Goal: Check status: Check status

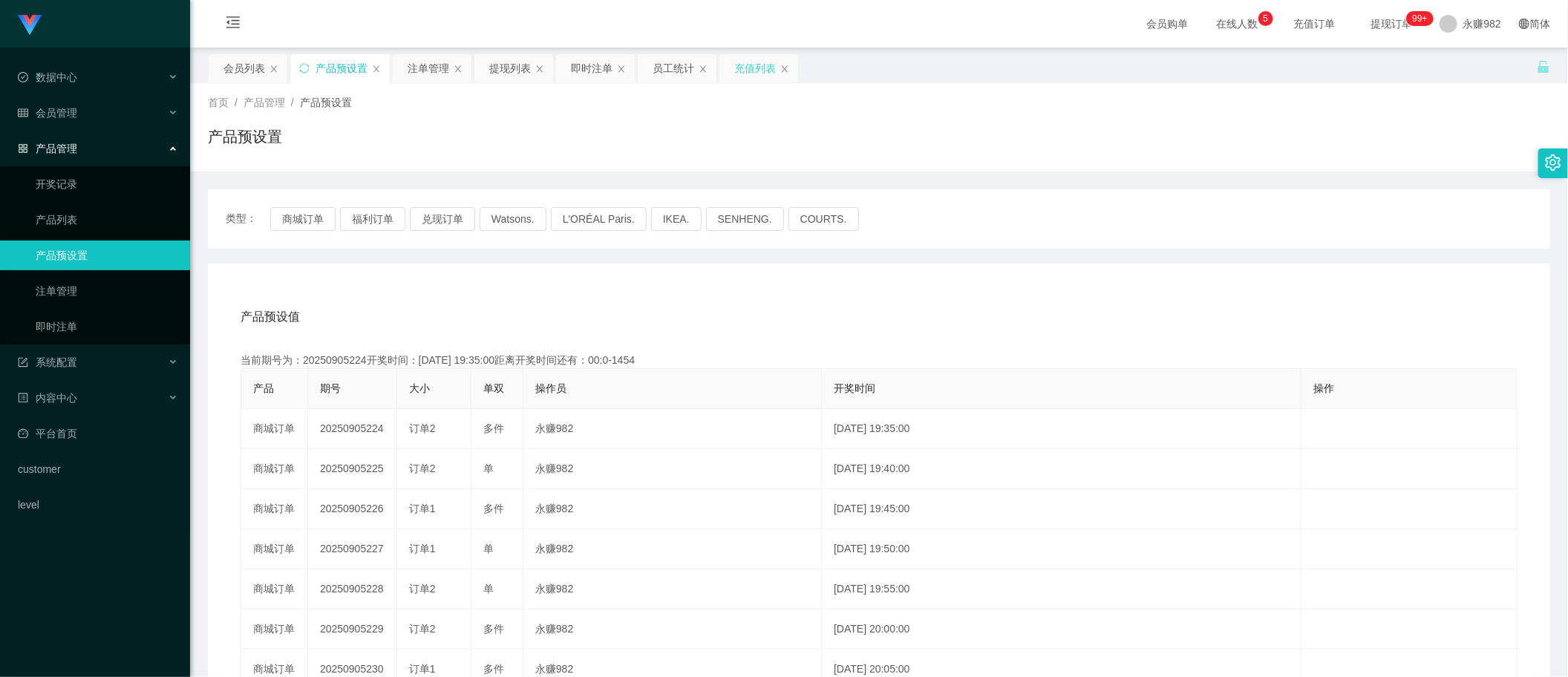
click at [748, 71] on div "充值列表" at bounding box center [755, 68] width 41 height 29
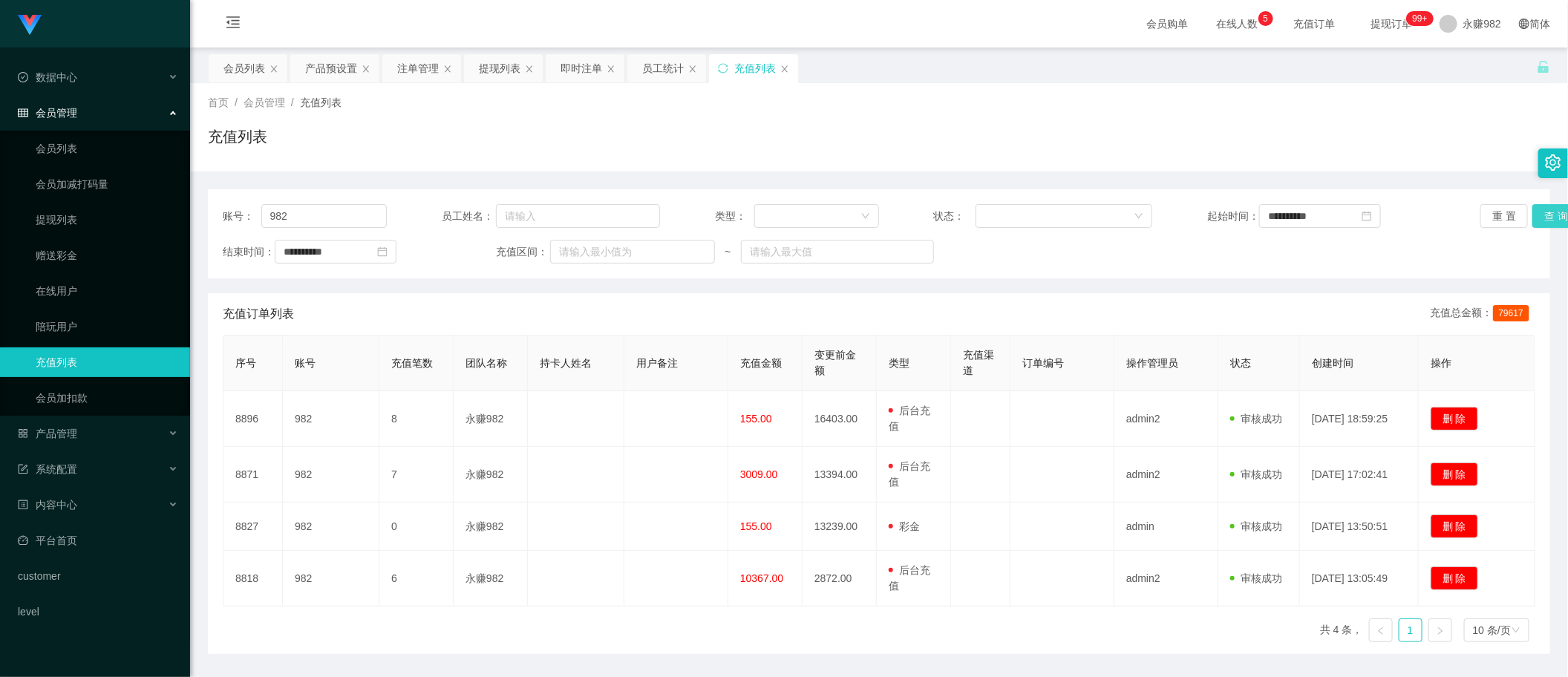
click at [1548, 215] on button "查 询" at bounding box center [1556, 216] width 48 height 24
click at [500, 69] on div "提现列表" at bounding box center [500, 68] width 41 height 29
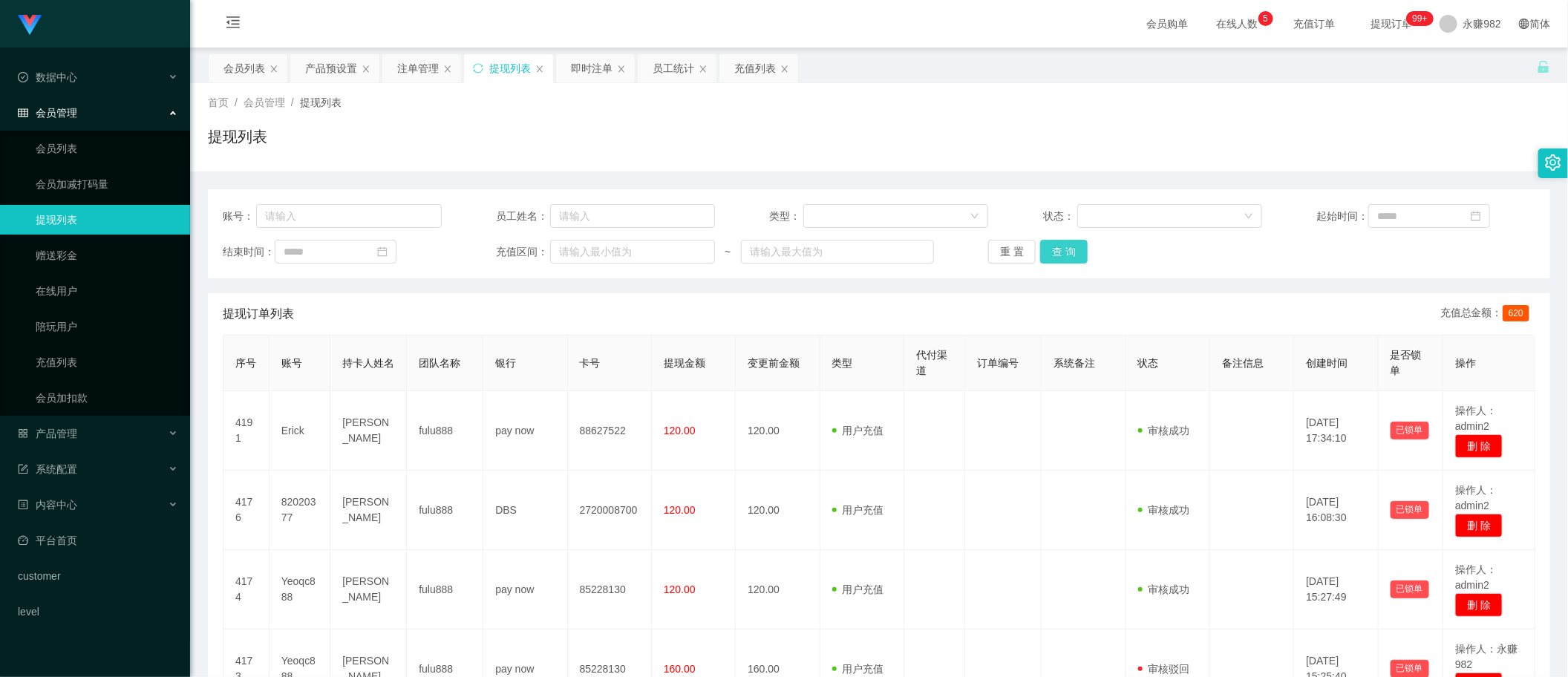
click at [1051, 254] on button "查 询" at bounding box center [1064, 252] width 48 height 24
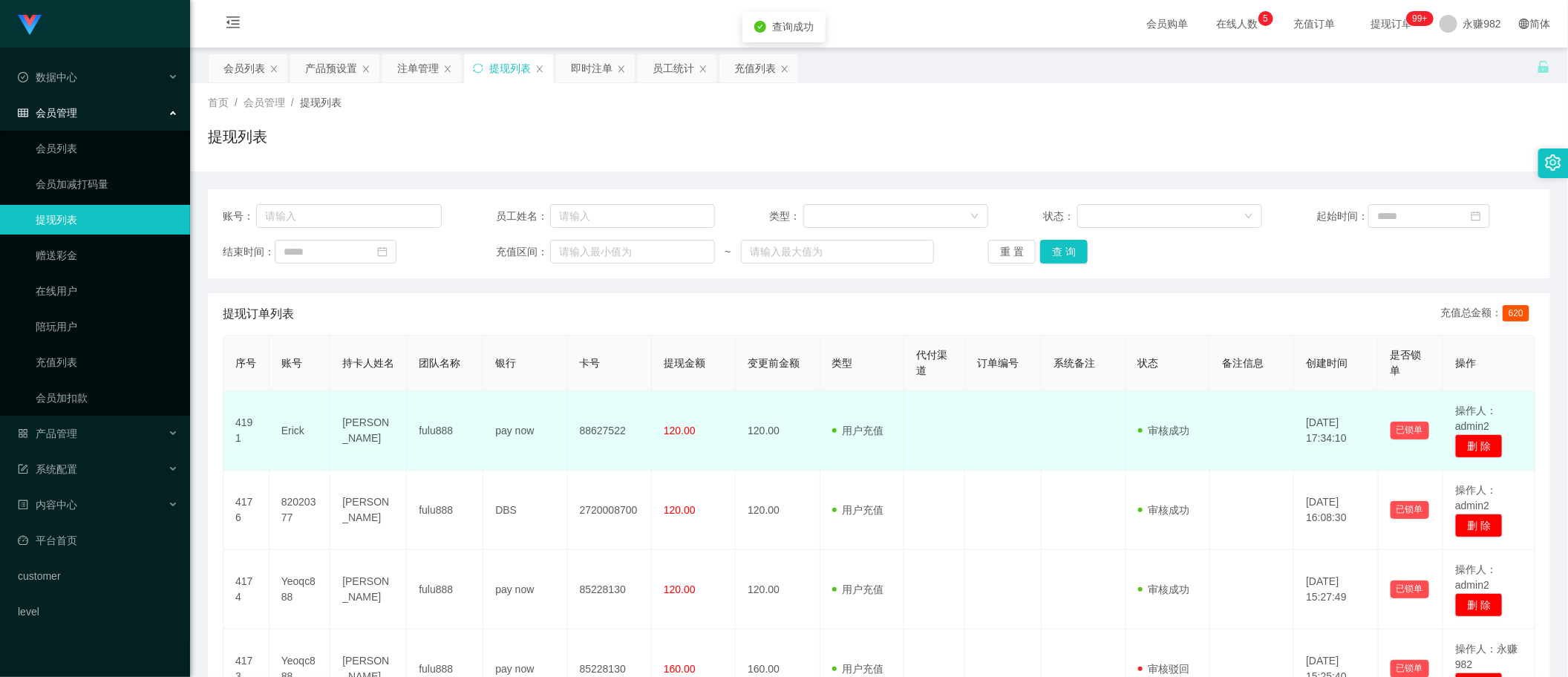
click at [682, 425] on span "120.00" at bounding box center [679, 430] width 32 height 12
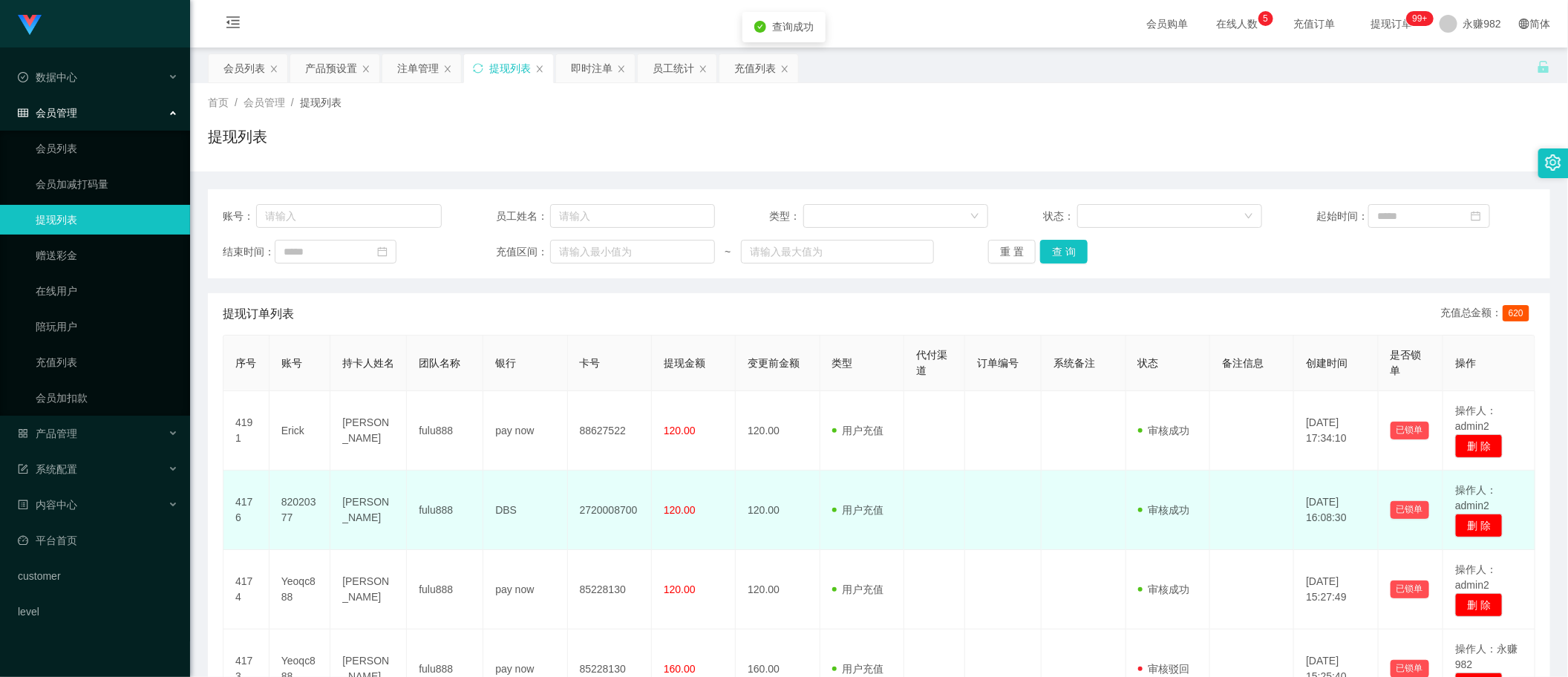
click at [670, 504] on span "120.00" at bounding box center [679, 509] width 32 height 12
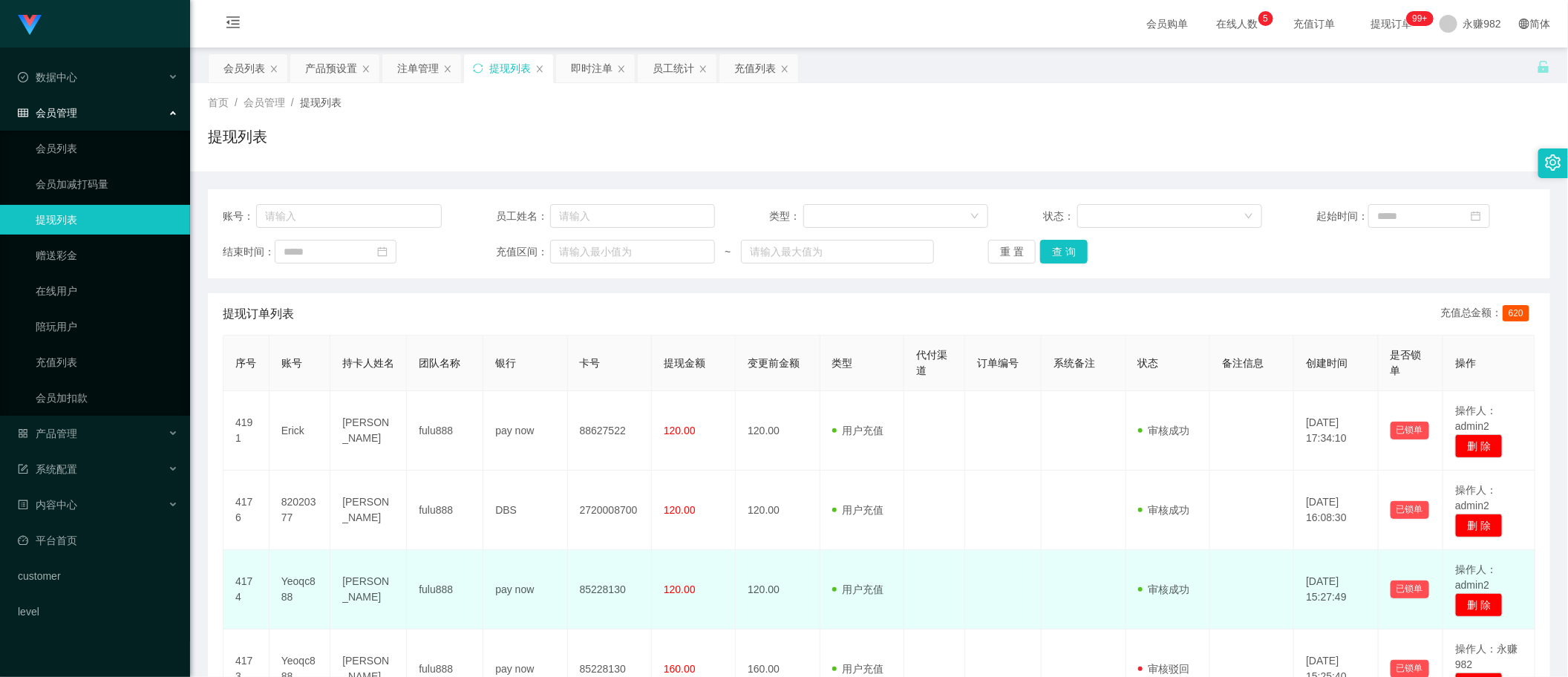
scroll to position [278, 0]
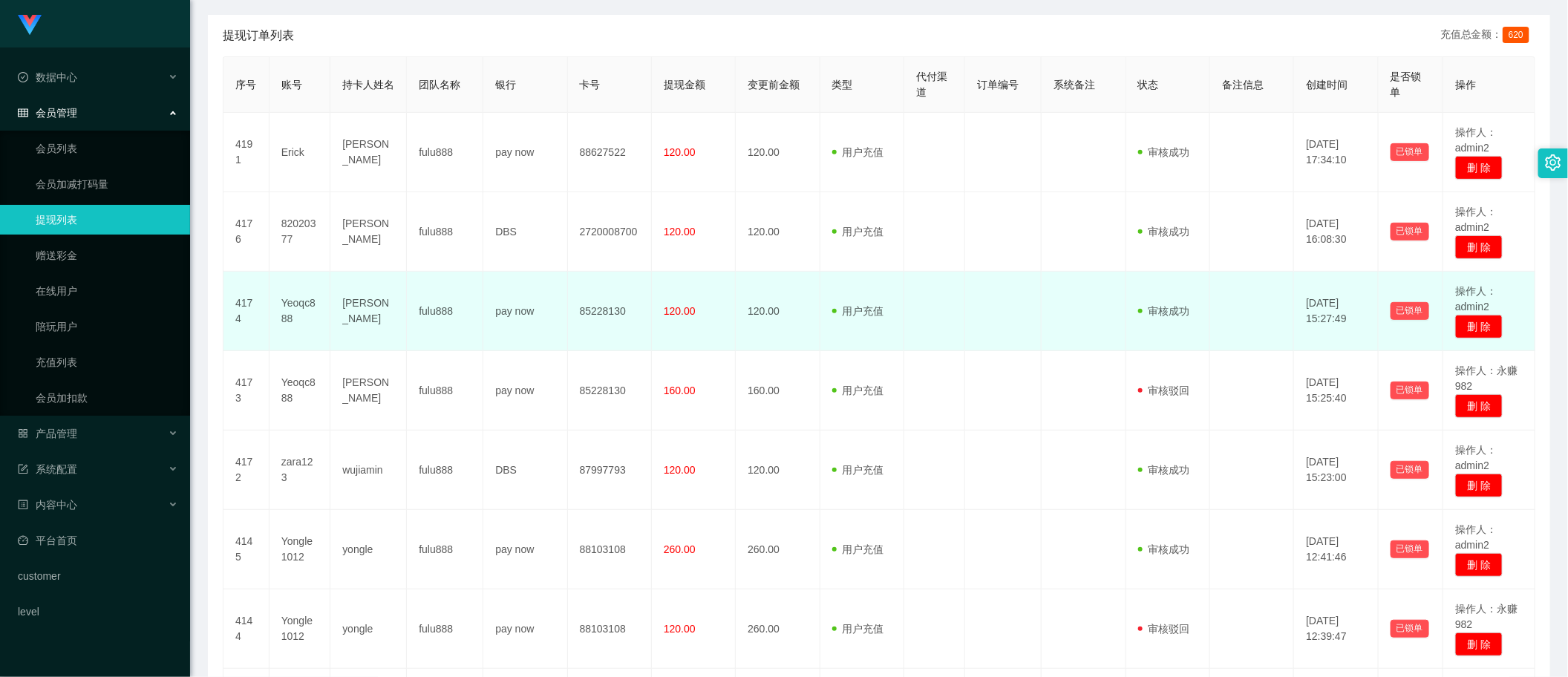
click at [692, 327] on td "120.00" at bounding box center [694, 311] width 84 height 79
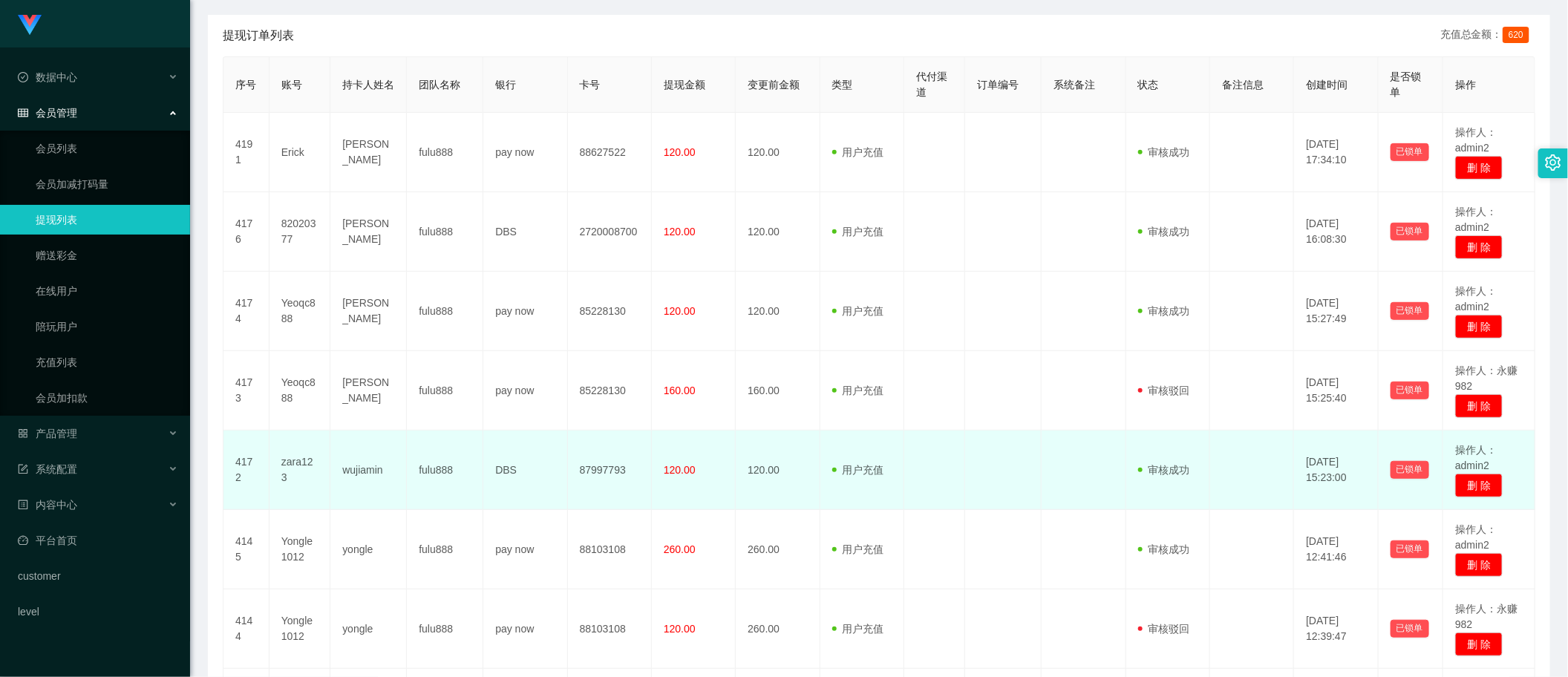
click at [689, 473] on span "120.00" at bounding box center [679, 470] width 32 height 12
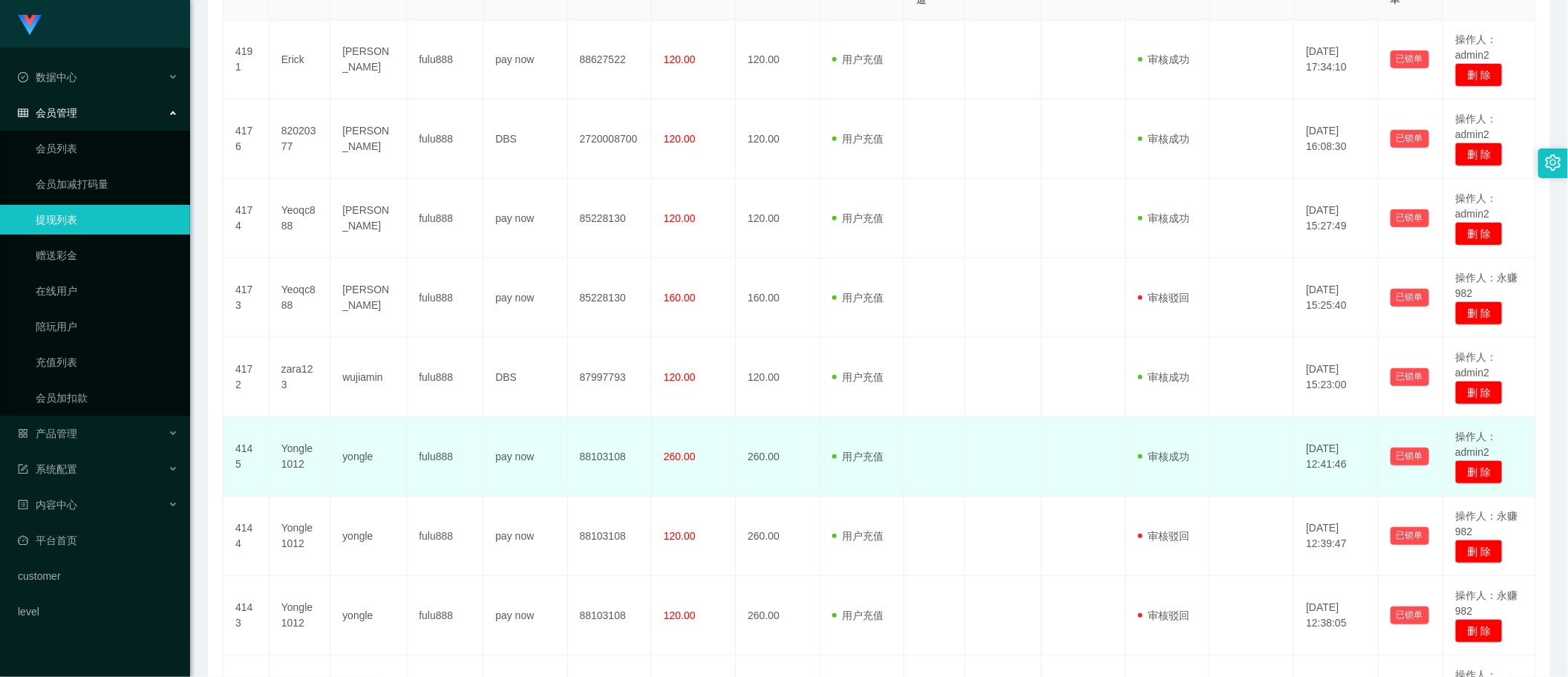
click at [683, 461] on span "260.00" at bounding box center [679, 456] width 32 height 12
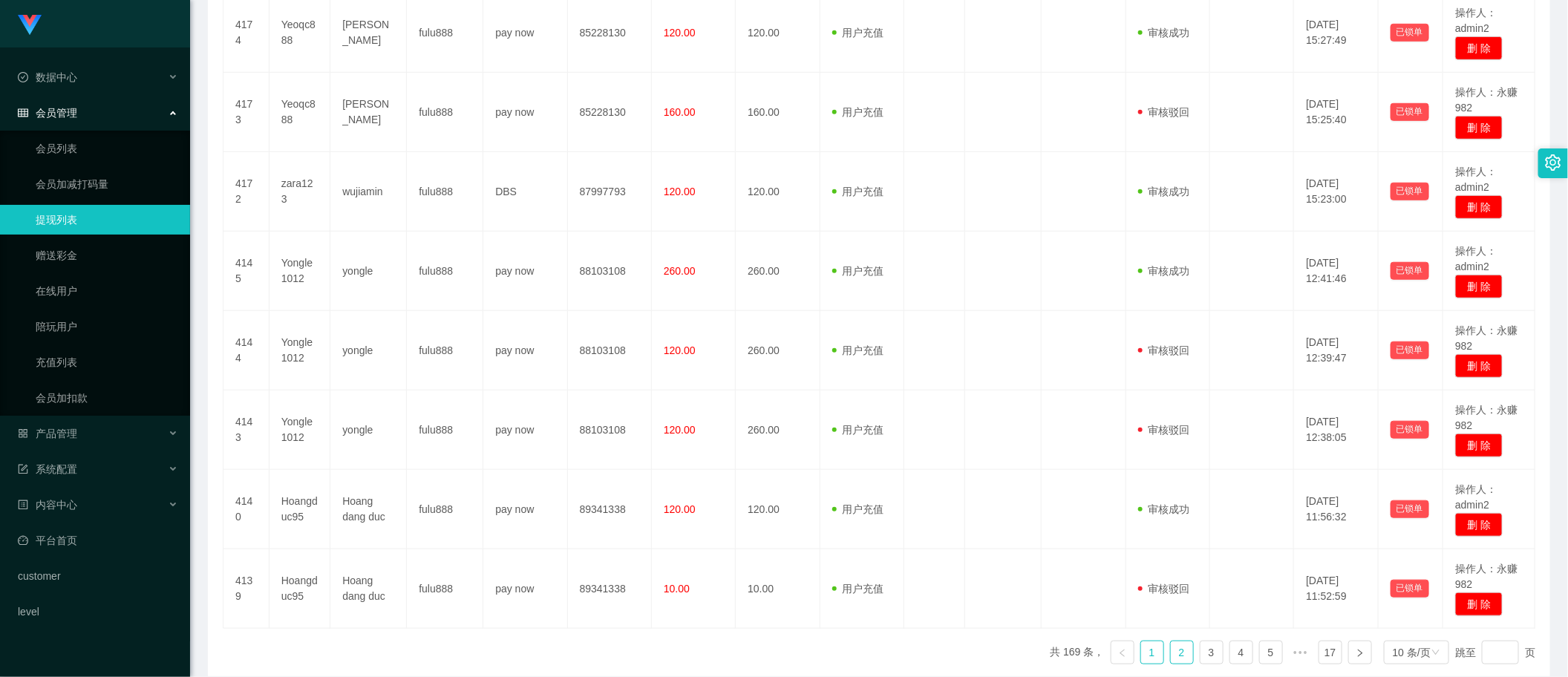
click at [1178, 654] on link "2" at bounding box center [1182, 652] width 22 height 22
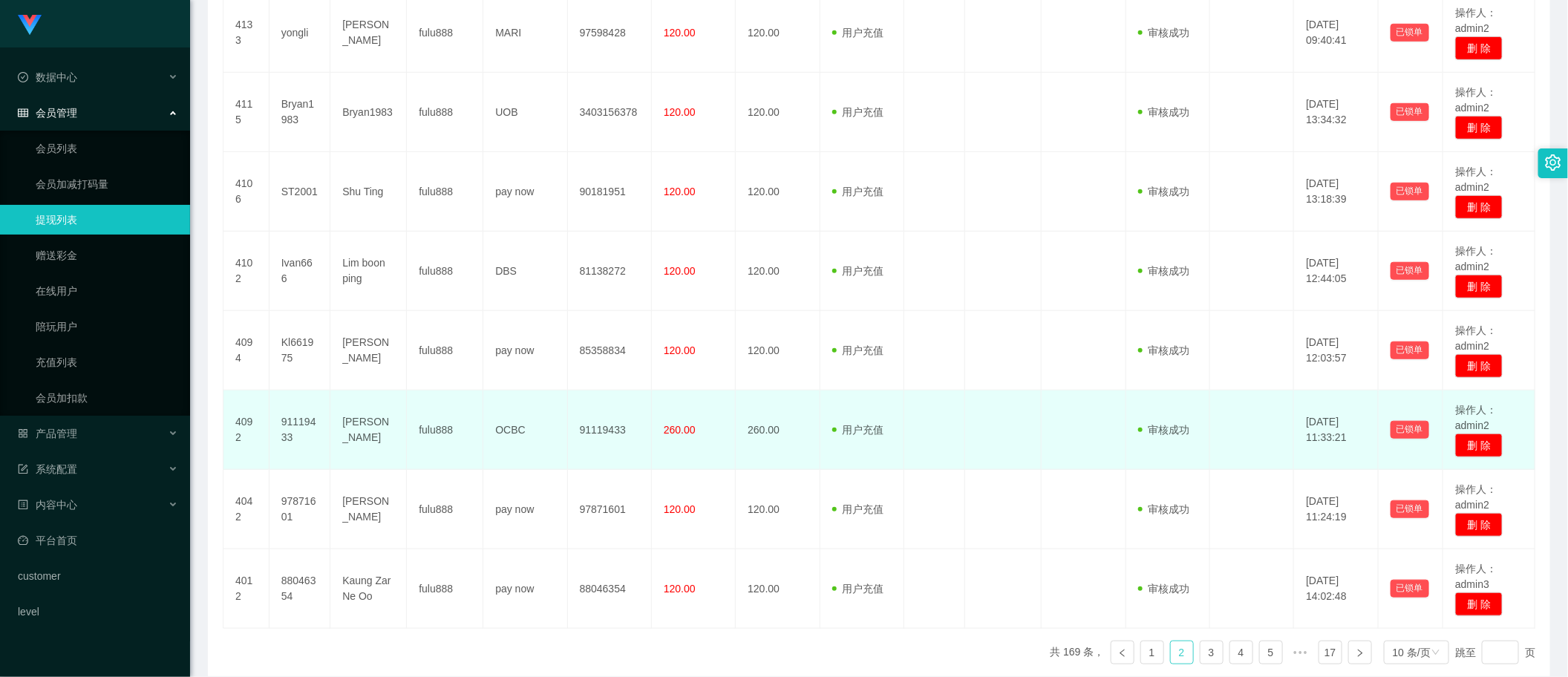
scroll to position [278, 0]
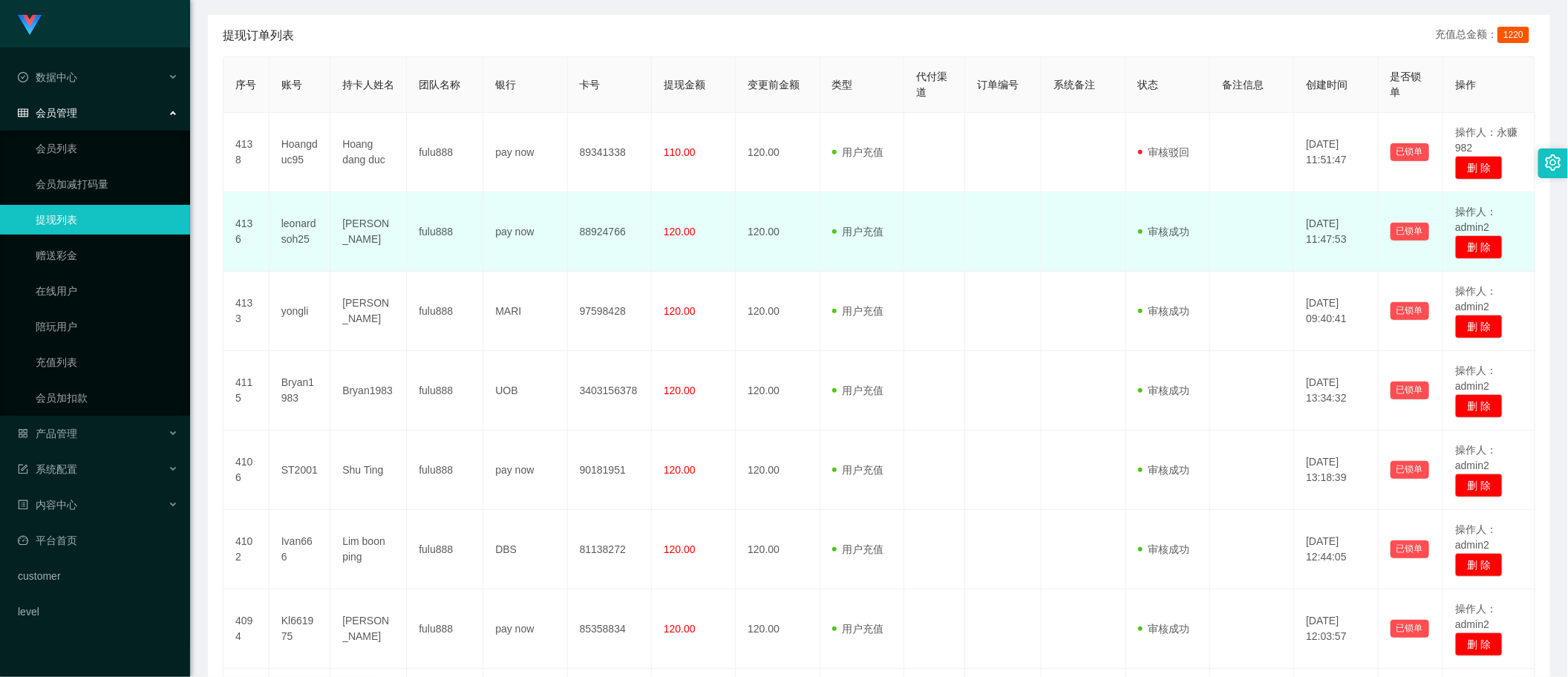
click at [762, 231] on td "120.00" at bounding box center [778, 232] width 84 height 79
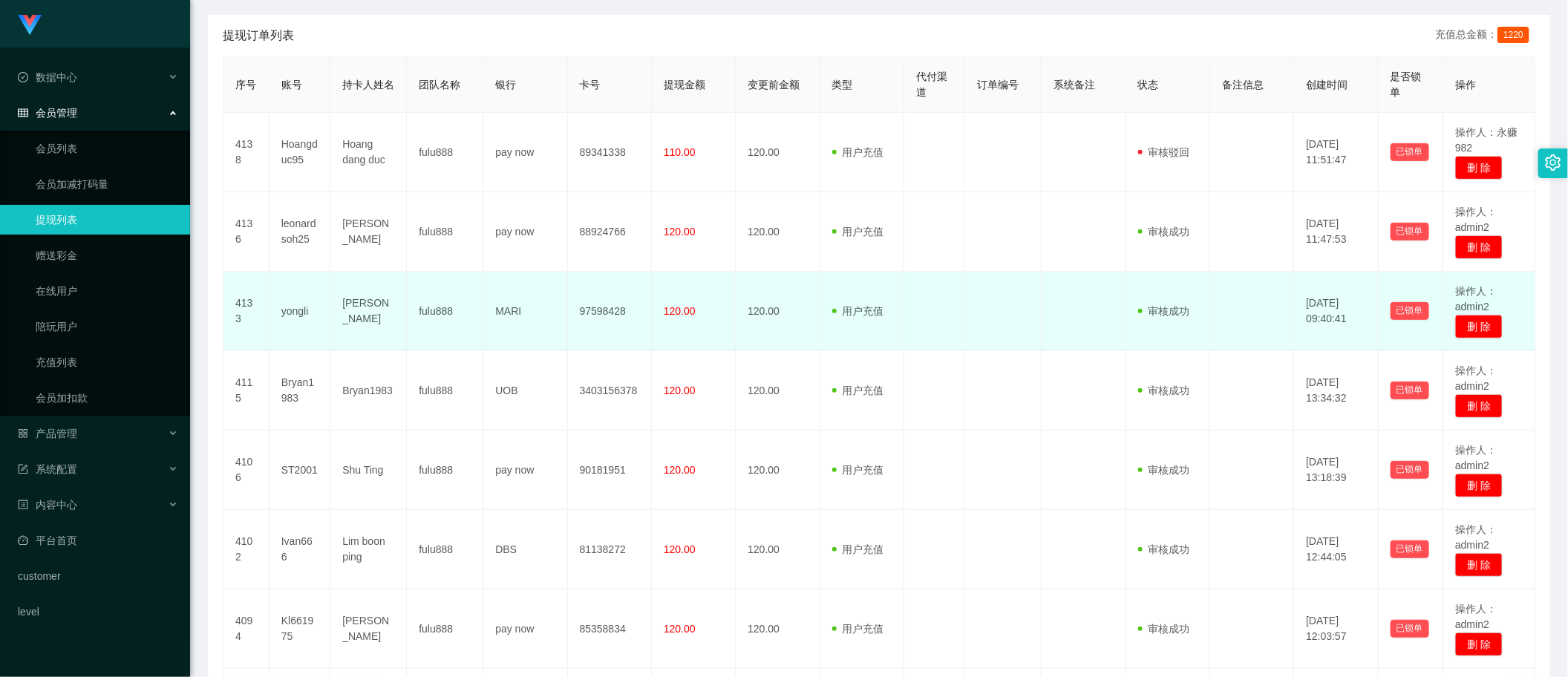
click at [689, 307] on span "120.00" at bounding box center [679, 311] width 32 height 12
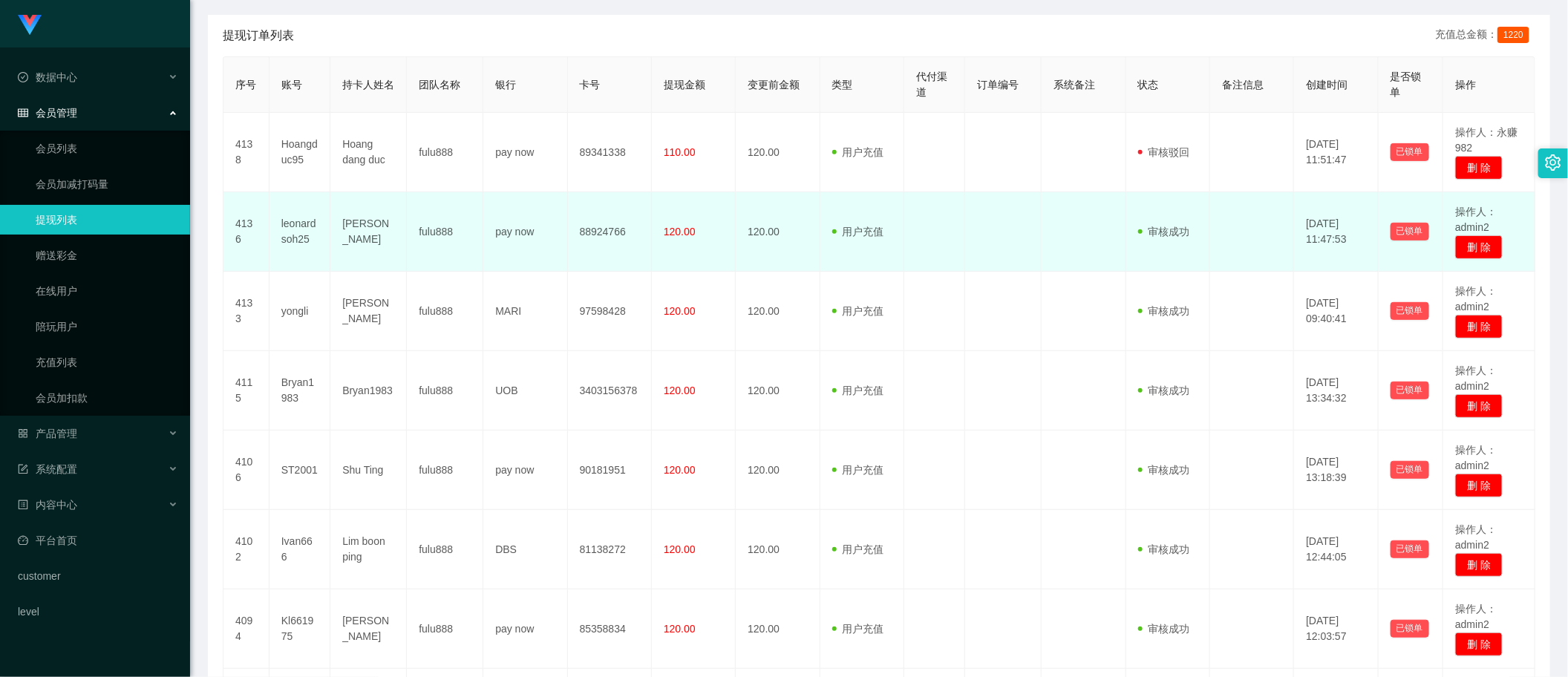
click at [967, 251] on td at bounding box center [1004, 232] width 76 height 79
